Goal: Task Accomplishment & Management: Use online tool/utility

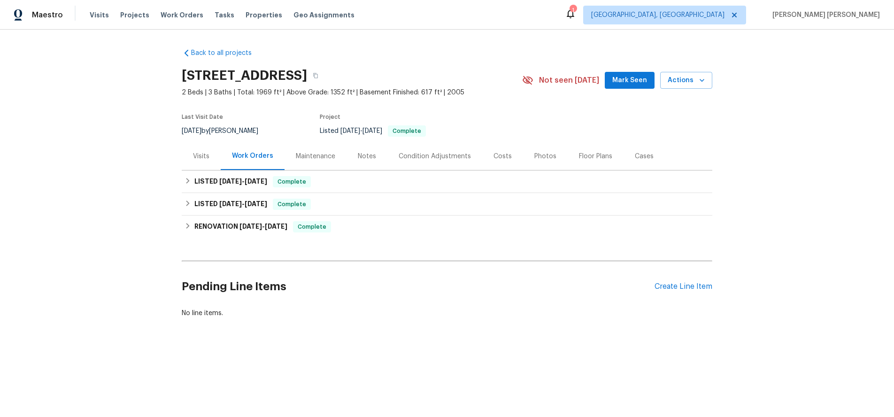
click at [205, 154] on div "Visits" at bounding box center [201, 156] width 16 height 9
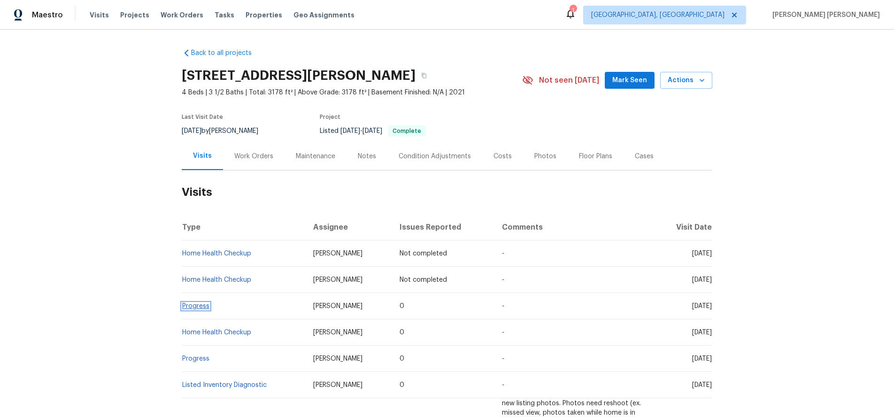
click at [196, 304] on link "Progress" at bounding box center [195, 306] width 27 height 7
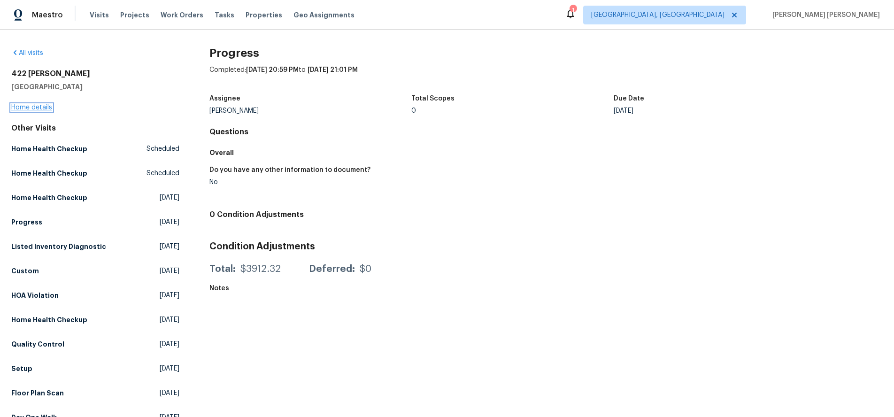
click at [26, 109] on link "Home details" at bounding box center [31, 107] width 41 height 7
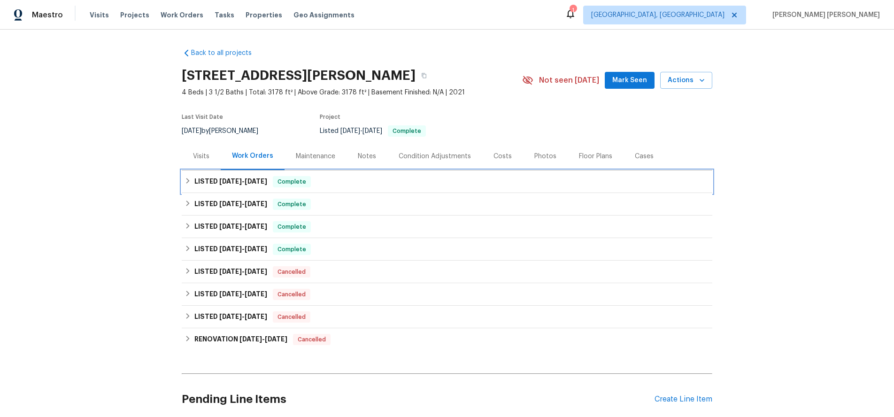
click at [188, 180] on div "LISTED [DATE] - [DATE] Complete" at bounding box center [447, 181] width 530 height 23
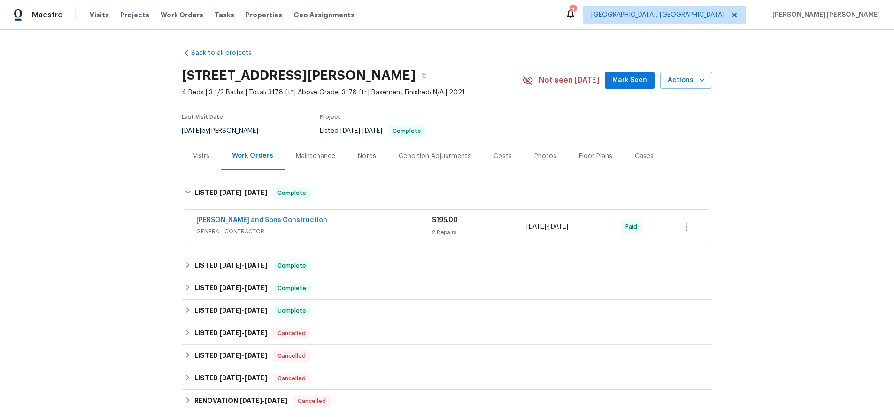
click at [393, 232] on span "GENERAL_CONTRACTOR" at bounding box center [314, 231] width 236 height 9
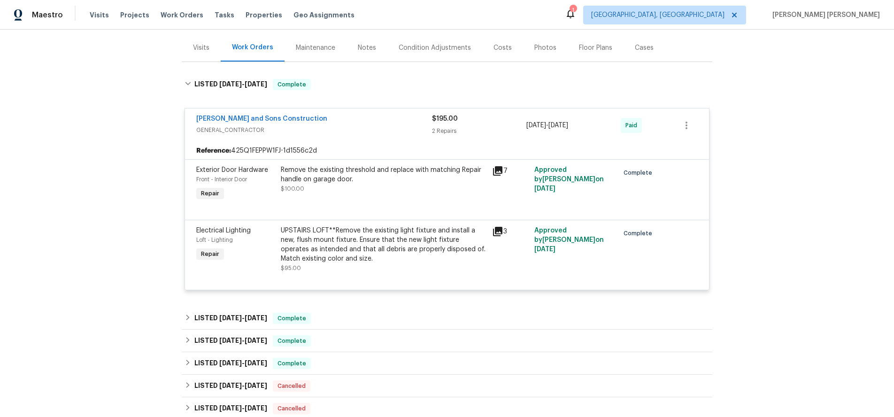
scroll to position [110, 0]
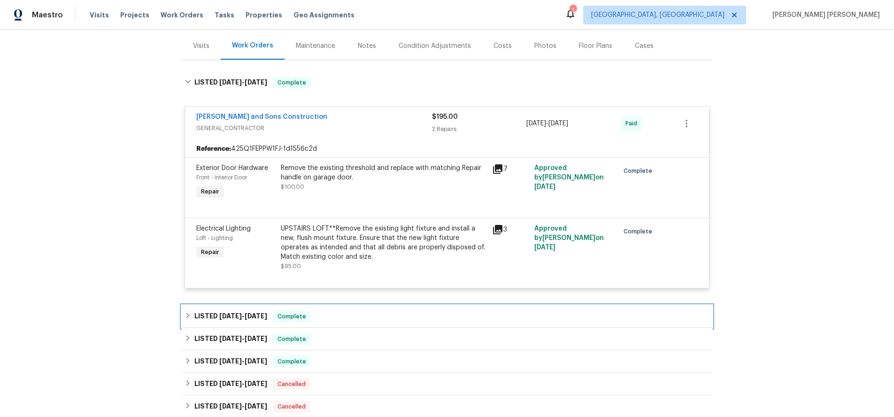
drag, startPoint x: 231, startPoint y: 319, endPoint x: 285, endPoint y: 326, distance: 54.0
click at [231, 319] on span "[DATE]" at bounding box center [230, 316] width 23 height 7
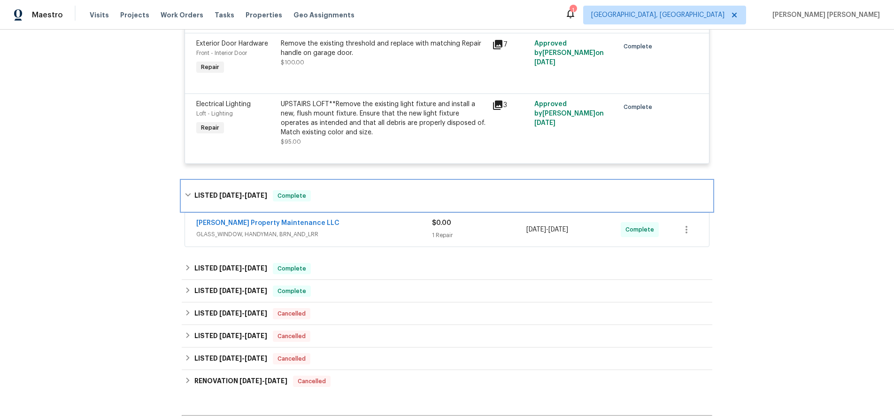
scroll to position [354, 0]
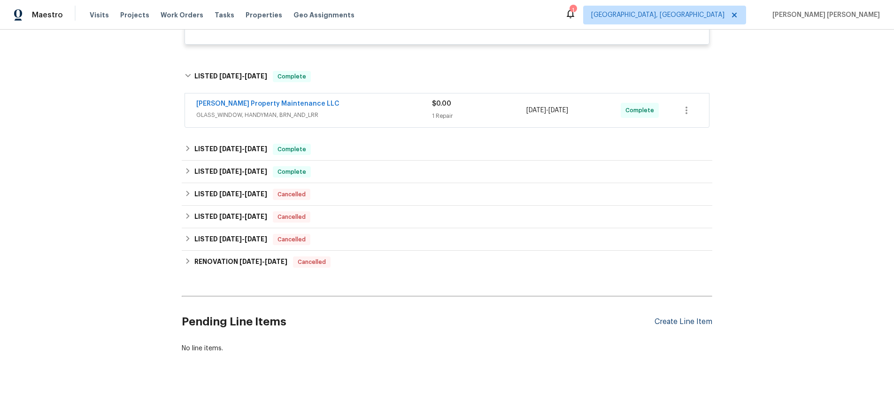
click at [689, 325] on div "Create Line Item" at bounding box center [683, 321] width 58 height 9
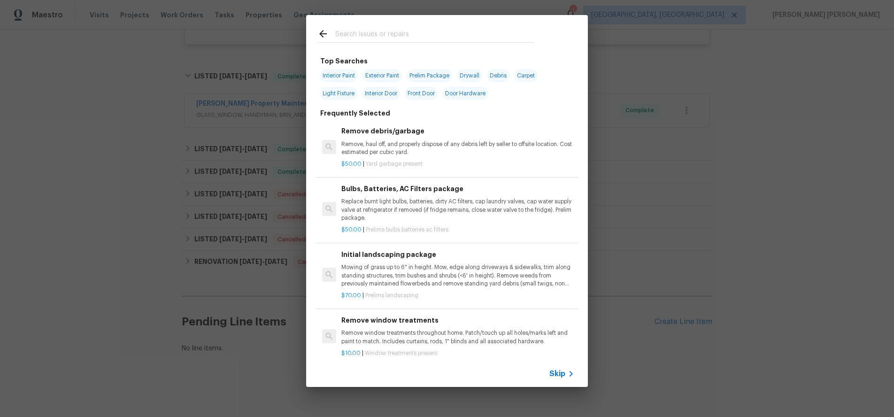
click at [561, 377] on span "Skip" at bounding box center [557, 373] width 16 height 9
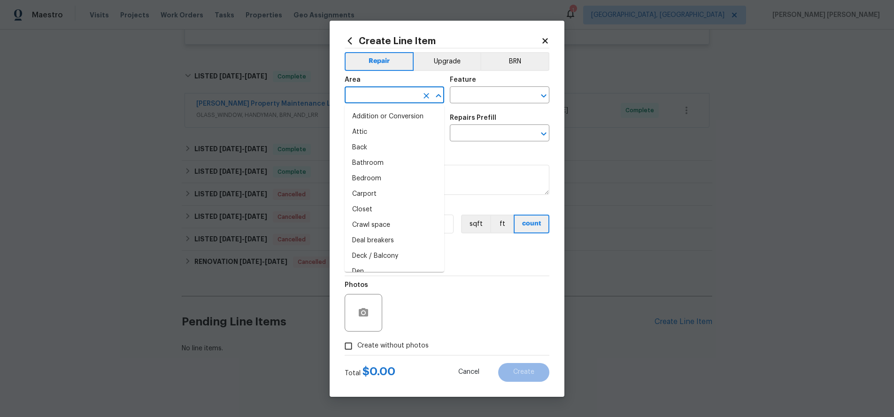
click at [382, 96] on input "text" at bounding box center [381, 96] width 73 height 15
drag, startPoint x: 391, startPoint y: 134, endPoint x: 437, endPoint y: 128, distance: 45.9
click at [394, 132] on li "Interior Overall" at bounding box center [395, 131] width 100 height 15
type input "Interior Overall"
click at [487, 94] on input "text" at bounding box center [486, 96] width 73 height 15
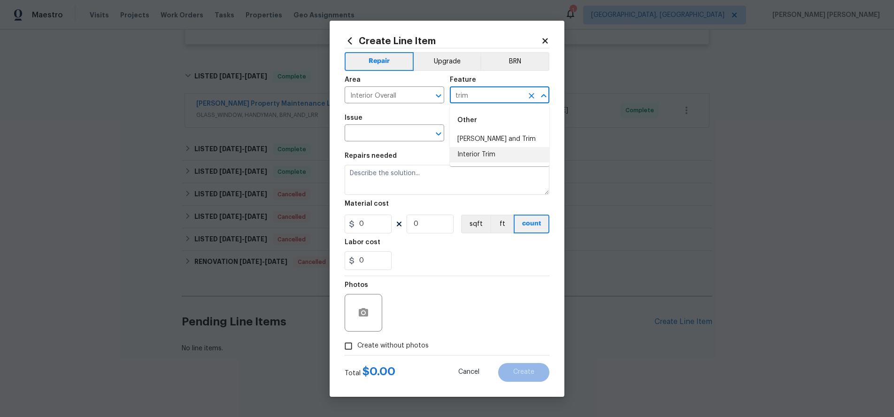
drag, startPoint x: 466, startPoint y: 156, endPoint x: 454, endPoint y: 155, distance: 12.3
click at [465, 156] on li "Interior Trim" at bounding box center [500, 154] width 100 height 15
type input "Interior Trim"
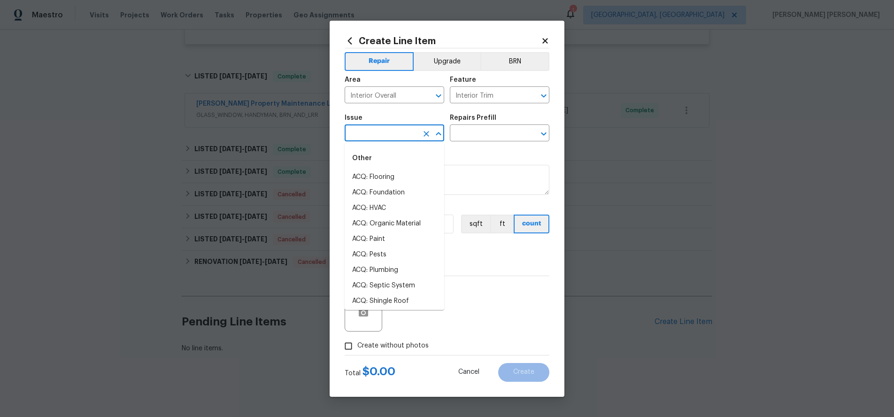
click at [392, 136] on input "text" at bounding box center [381, 134] width 73 height 15
type input "t"
click at [396, 221] on li "Interior Trim" at bounding box center [395, 223] width 100 height 15
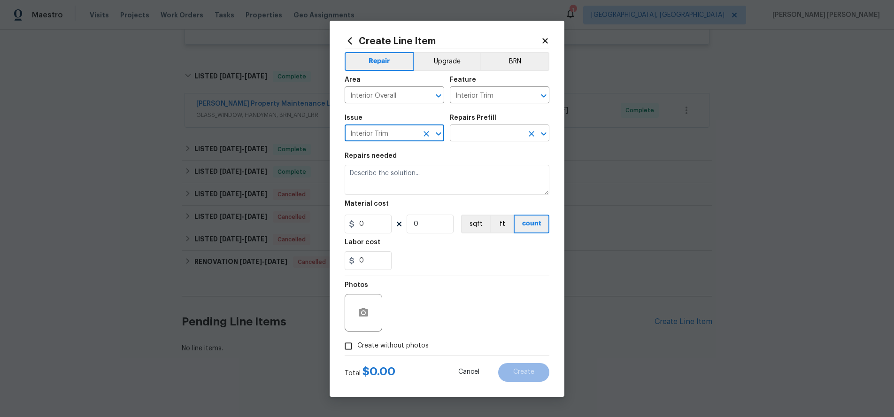
type input "Interior Trim"
click at [489, 132] on input "text" at bounding box center [486, 134] width 73 height 15
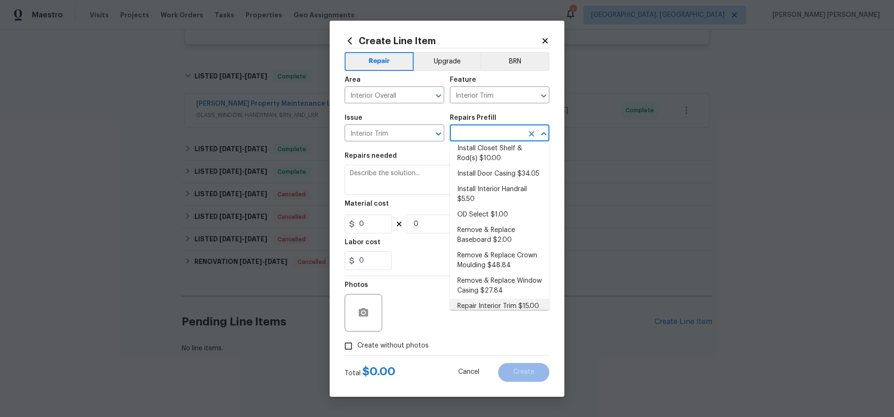
scroll to position [0, 0]
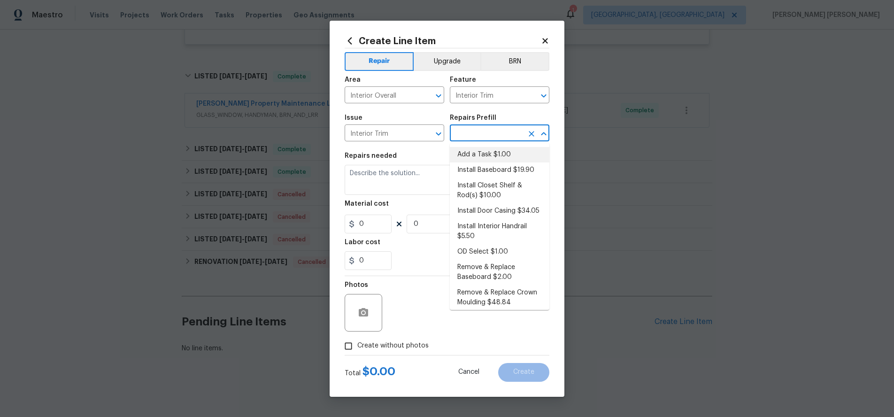
click at [499, 158] on li "Add a Task $1.00" at bounding box center [500, 154] width 100 height 15
type textarea "HPM to detail"
type input "1"
type input "Add a Task $1.00"
type input "1"
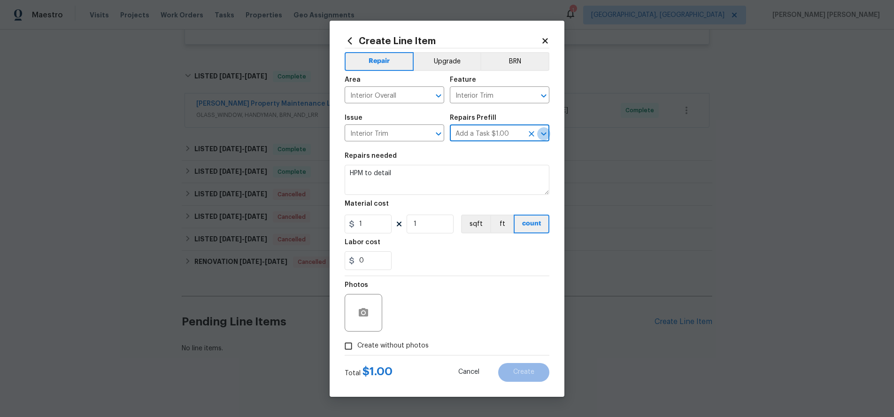
click at [545, 134] on icon "Open" at bounding box center [543, 133] width 5 height 3
